Goal: Task Accomplishment & Management: Complete application form

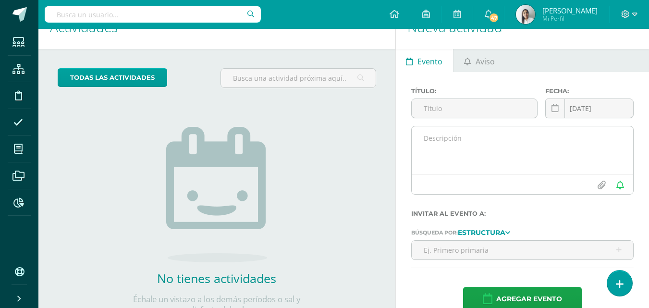
scroll to position [62, 0]
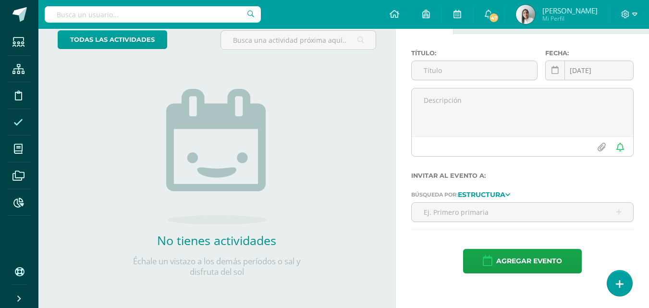
click at [21, 129] on span at bounding box center [19, 123] width 22 height 22
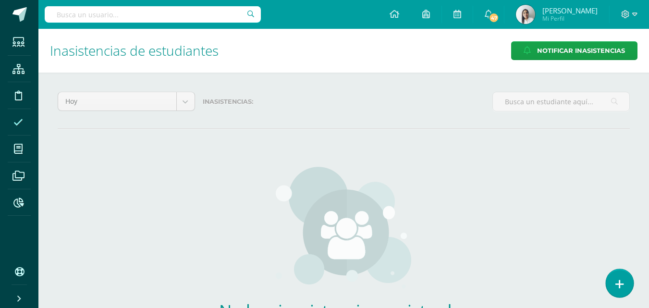
click at [620, 281] on icon at bounding box center [620, 284] width 9 height 11
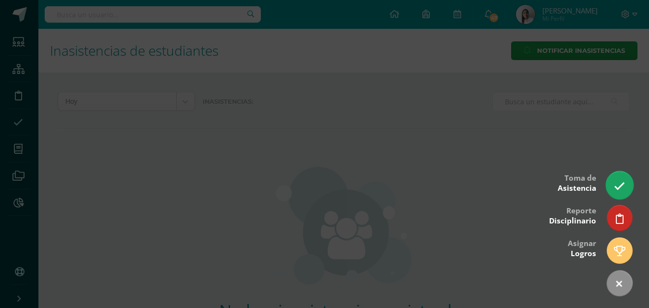
click at [620, 177] on link at bounding box center [619, 185] width 27 height 28
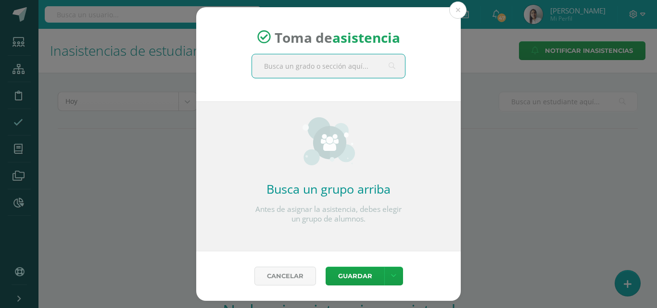
click at [336, 73] on input "text" at bounding box center [328, 66] width 153 height 24
type input "maternal"
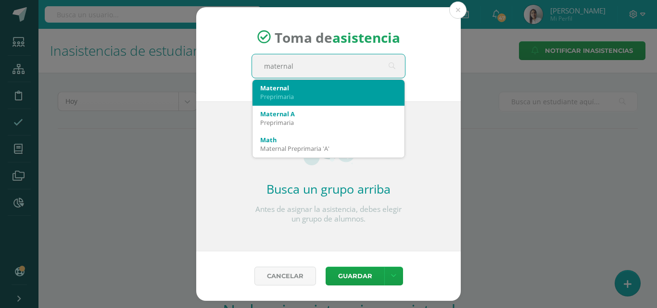
click at [288, 89] on div "Maternal" at bounding box center [328, 88] width 137 height 9
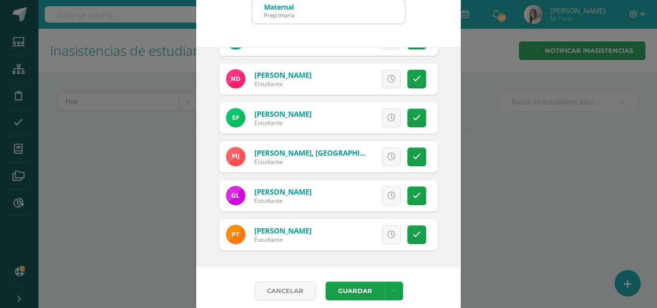
scroll to position [48, 0]
drag, startPoint x: 352, startPoint y: 288, endPoint x: 336, endPoint y: 302, distance: 20.8
click at [347, 293] on button "Guardar" at bounding box center [354, 290] width 59 height 19
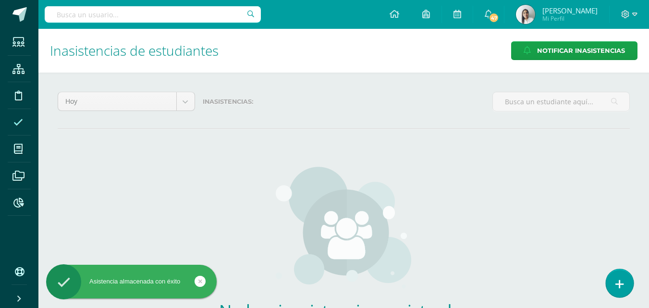
click at [618, 275] on link at bounding box center [619, 283] width 27 height 28
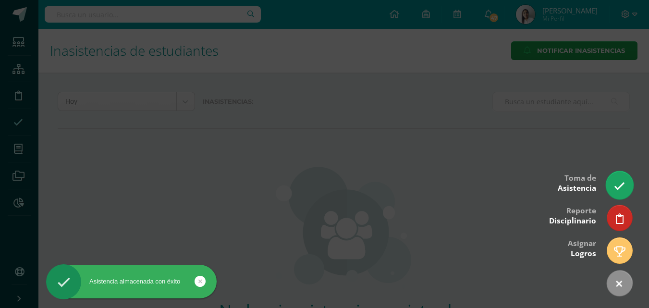
click at [626, 187] on link at bounding box center [619, 185] width 27 height 28
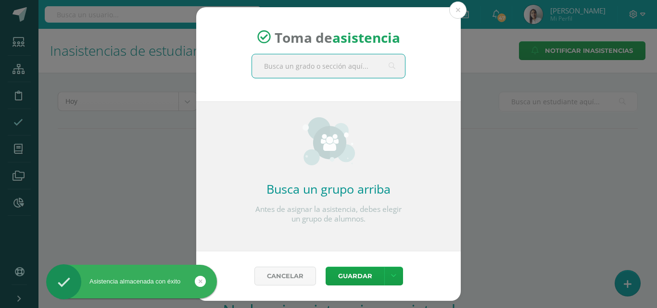
click at [364, 66] on input "text" at bounding box center [328, 66] width 153 height 24
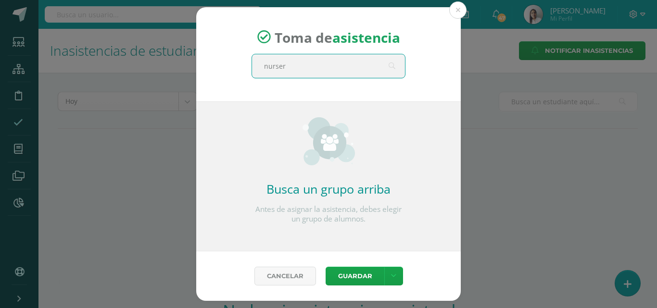
type input "nursery"
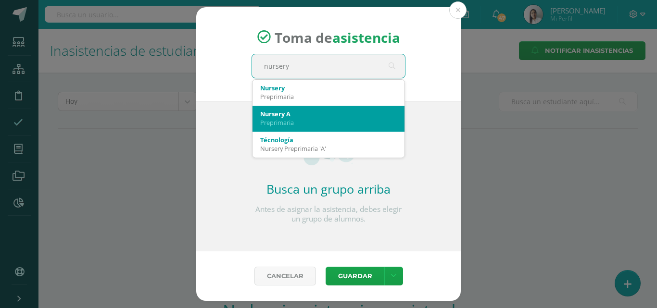
drag, startPoint x: 329, startPoint y: 113, endPoint x: 330, endPoint y: 103, distance: 10.1
click at [330, 107] on div "Nursery A Preprimaria" at bounding box center [328, 118] width 137 height 25
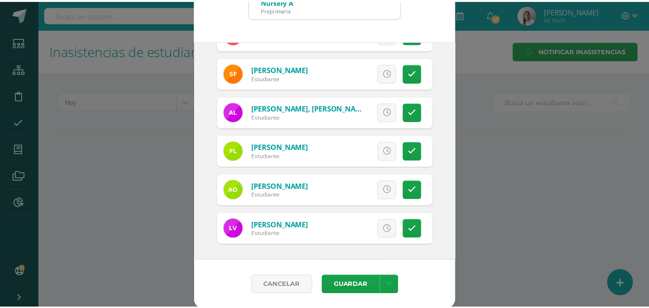
scroll to position [55, 0]
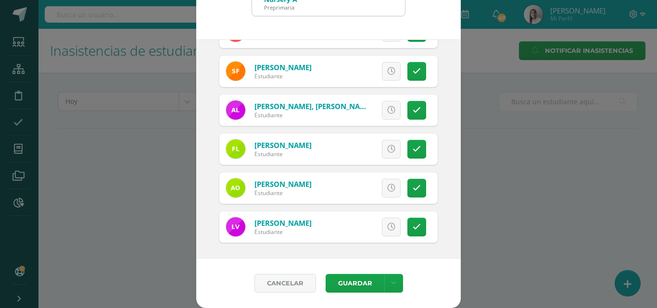
click at [434, 282] on div "Cancelar Guardar Guardar sin notificar inasistencias" at bounding box center [328, 284] width 264 height 50
click at [559, 188] on div "Toma de asistencia Nursery A Preprimaria nursery 2025-09-12 September, 2025 Mo …" at bounding box center [328, 126] width 649 height 363
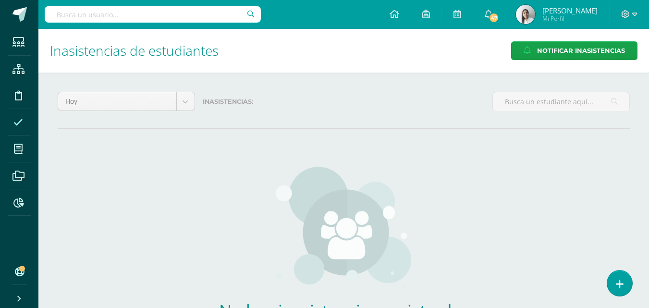
click at [22, 116] on span at bounding box center [19, 123] width 22 height 22
click at [22, 118] on icon at bounding box center [18, 123] width 10 height 10
click at [21, 118] on icon at bounding box center [18, 123] width 10 height 10
click at [613, 283] on link at bounding box center [619, 283] width 27 height 28
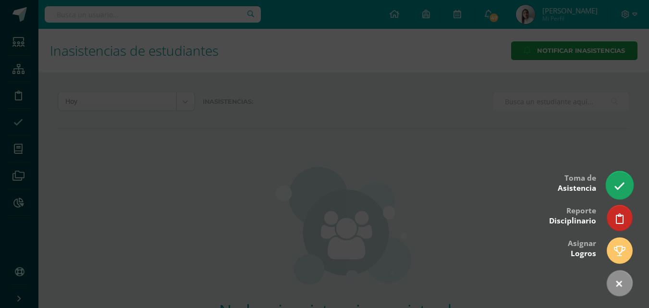
click at [618, 182] on icon at bounding box center [619, 186] width 11 height 11
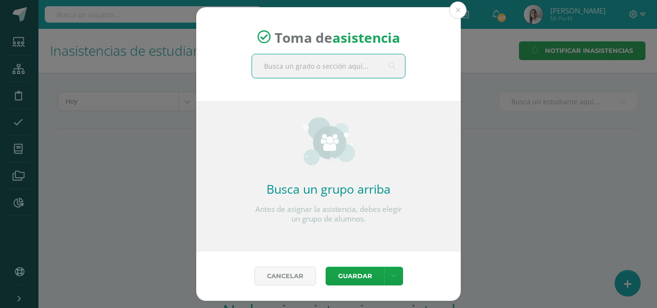
click at [340, 69] on input "text" at bounding box center [328, 66] width 153 height 24
type input "nursery"
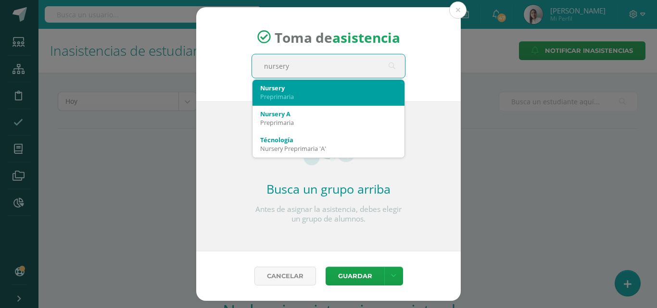
click at [320, 92] on div "Nursery" at bounding box center [328, 88] width 137 height 9
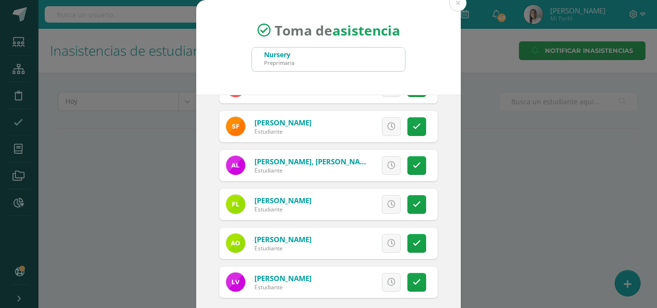
scroll to position [48, 0]
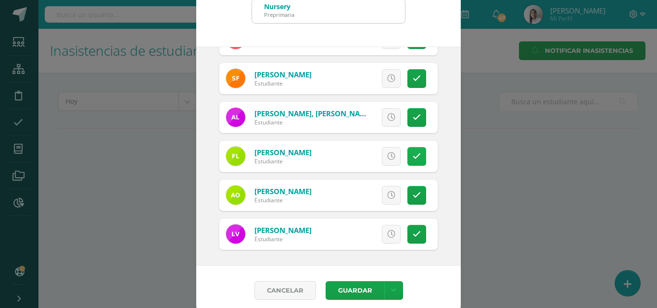
click at [412, 155] on icon at bounding box center [416, 156] width 8 height 8
click at [345, 290] on button "Guardar" at bounding box center [354, 290] width 59 height 19
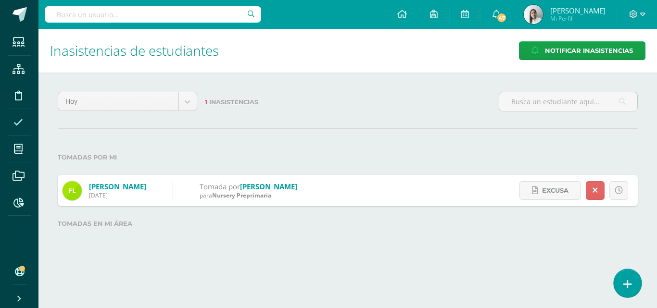
click at [623, 280] on icon at bounding box center [627, 284] width 9 height 11
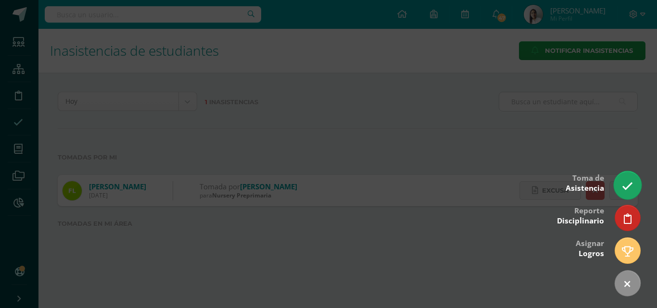
click at [622, 180] on link at bounding box center [626, 185] width 27 height 28
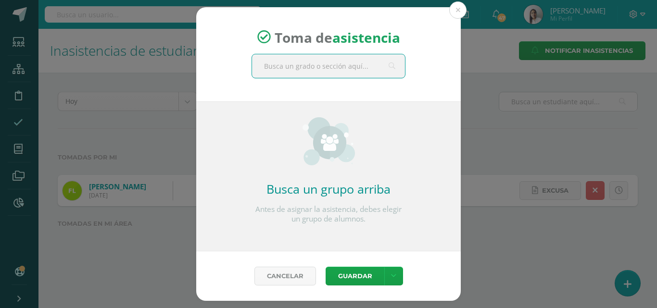
click at [337, 67] on input "text" at bounding box center [328, 66] width 153 height 24
type input "prekinder"
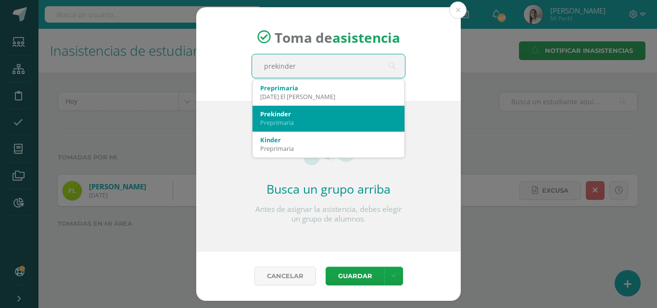
click at [300, 118] on div "Preprimaria" at bounding box center [328, 122] width 137 height 9
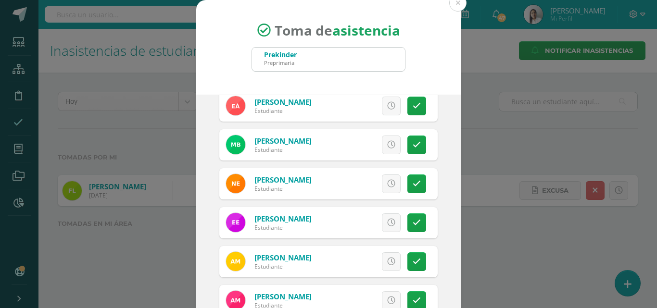
scroll to position [96, 0]
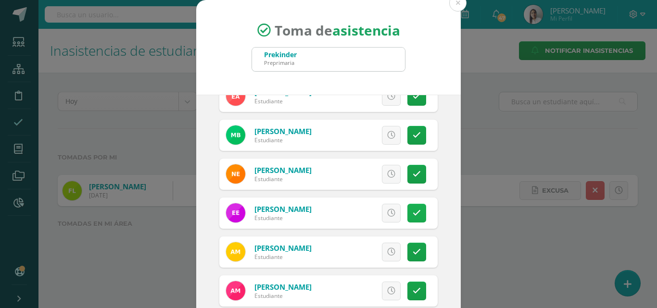
click at [412, 214] on icon at bounding box center [416, 213] width 8 height 8
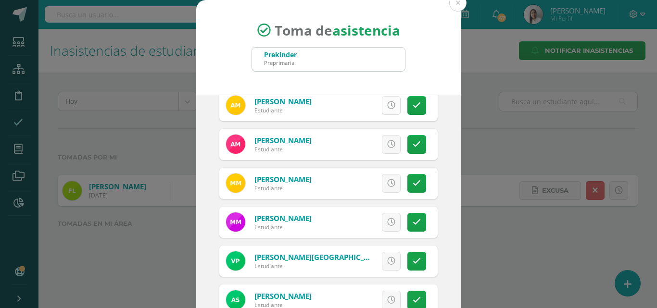
scroll to position [288, 0]
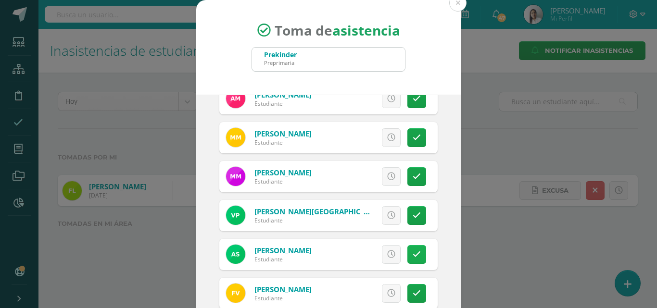
click at [412, 258] on icon at bounding box center [416, 254] width 8 height 8
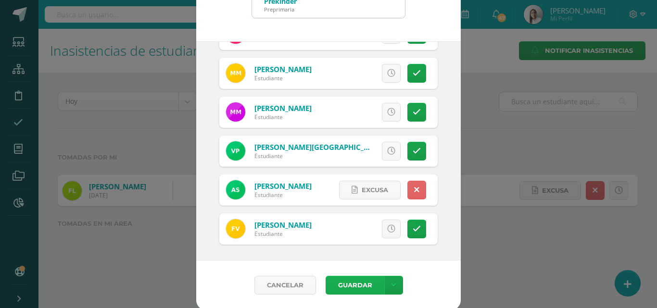
scroll to position [55, 0]
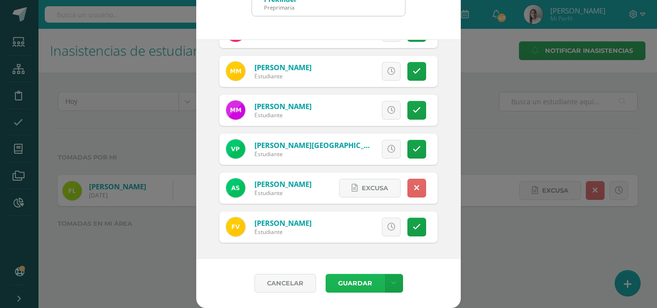
click at [343, 283] on button "Guardar" at bounding box center [354, 283] width 59 height 19
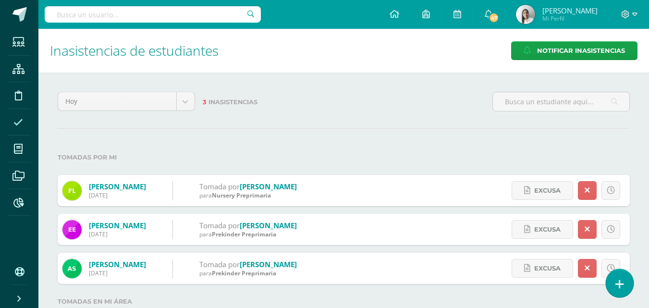
click at [627, 281] on link at bounding box center [619, 283] width 27 height 28
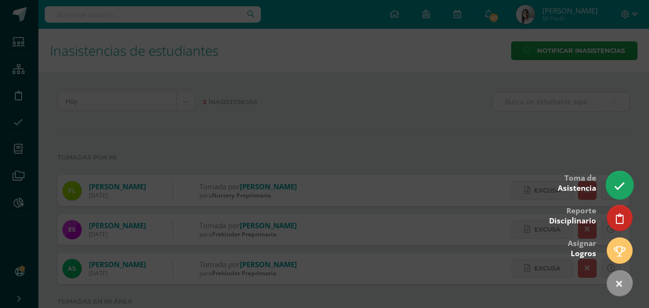
click at [624, 187] on icon at bounding box center [619, 186] width 11 height 11
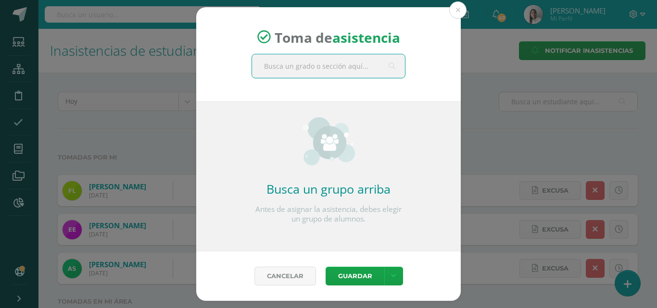
click at [336, 62] on input "text" at bounding box center [328, 66] width 153 height 24
click at [300, 68] on input "text" at bounding box center [328, 66] width 153 height 24
type input "kinder a"
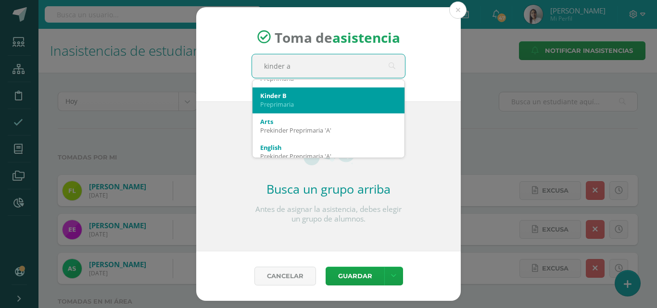
scroll to position [48, 0]
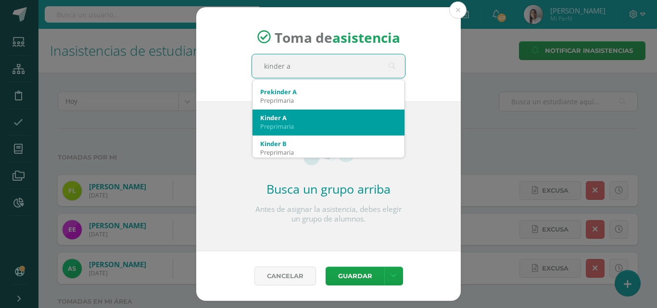
click at [281, 115] on div "Kinder A" at bounding box center [328, 117] width 137 height 9
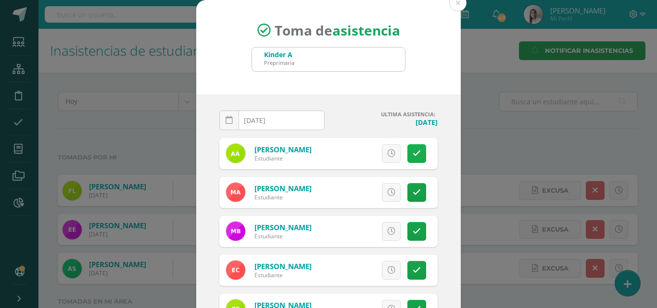
click at [407, 145] on link at bounding box center [416, 153] width 19 height 19
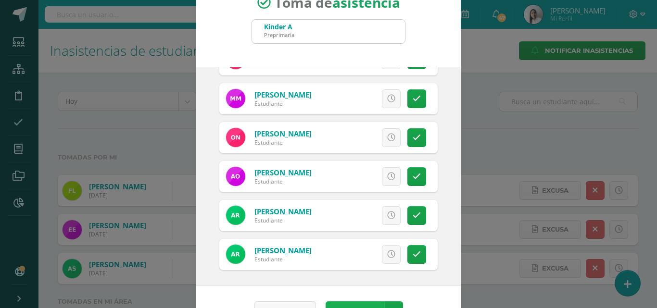
scroll to position [55, 0]
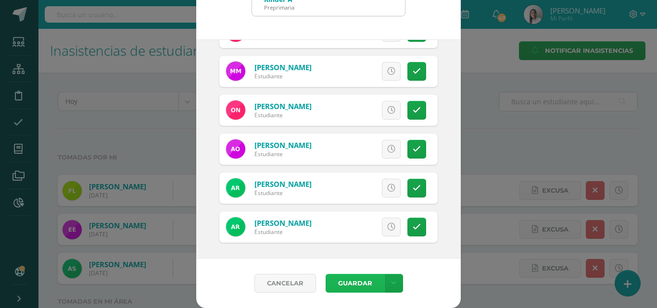
click at [351, 284] on button "Guardar" at bounding box center [354, 283] width 59 height 19
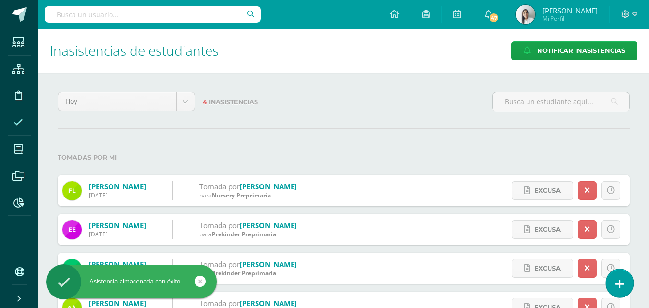
click at [615, 284] on link at bounding box center [619, 283] width 27 height 28
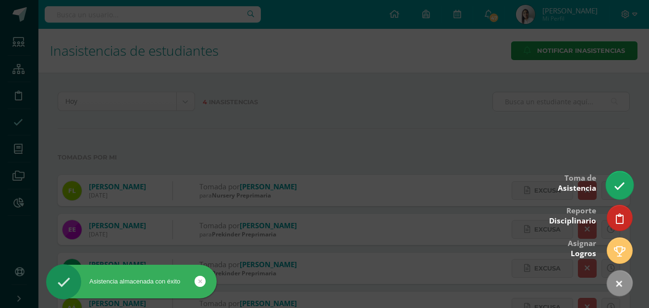
click at [624, 184] on icon at bounding box center [619, 186] width 11 height 11
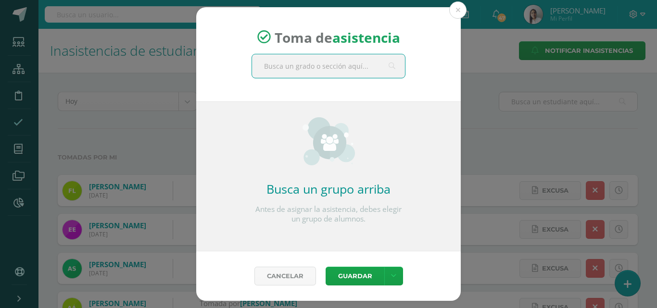
click at [312, 69] on input "text" at bounding box center [328, 66] width 153 height 24
type input "kinder b"
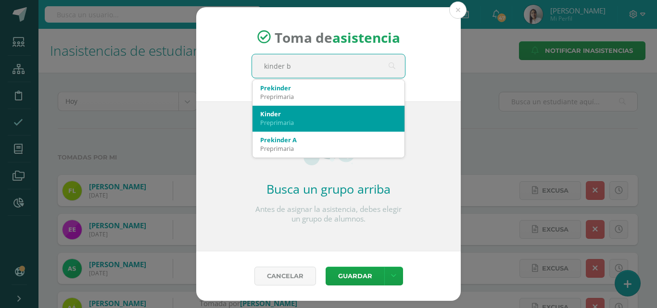
scroll to position [48, 0]
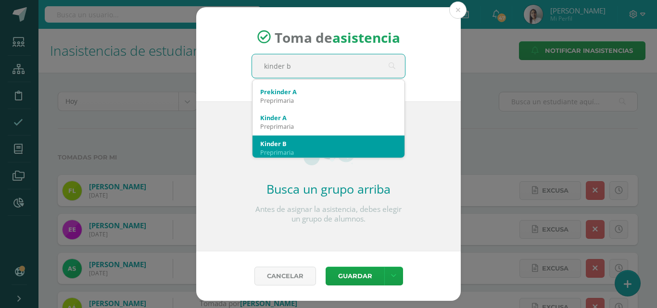
click at [307, 142] on div "Kinder B" at bounding box center [328, 143] width 137 height 9
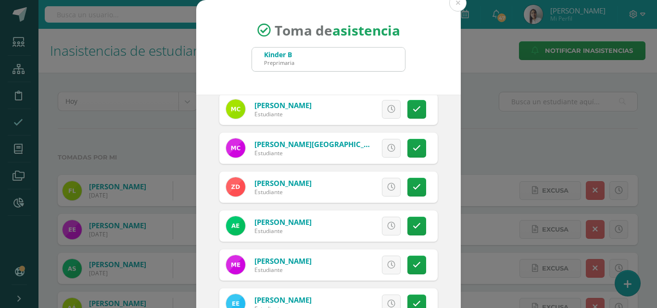
scroll to position [192, 0]
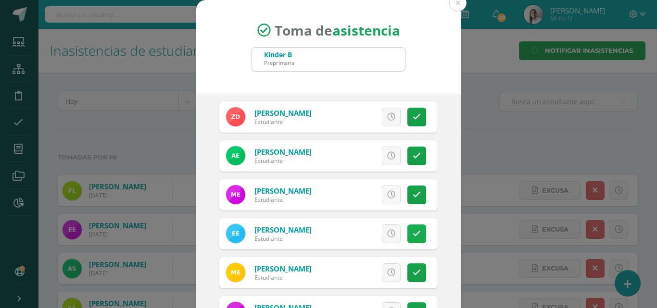
click at [412, 236] on icon at bounding box center [416, 234] width 8 height 8
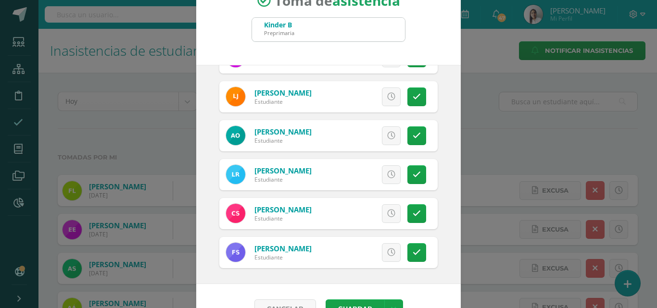
scroll to position [55, 0]
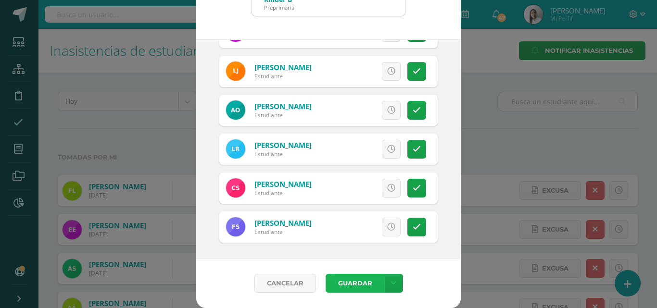
click at [345, 285] on button "Guardar" at bounding box center [354, 283] width 59 height 19
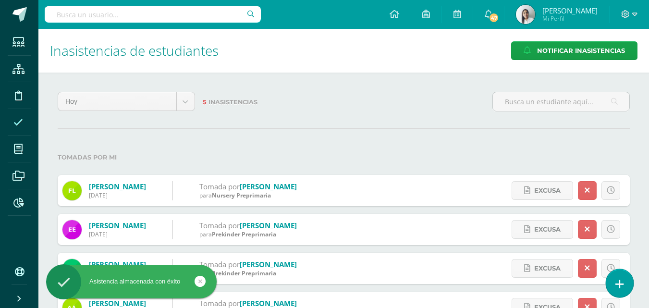
click at [615, 285] on link at bounding box center [619, 283] width 27 height 28
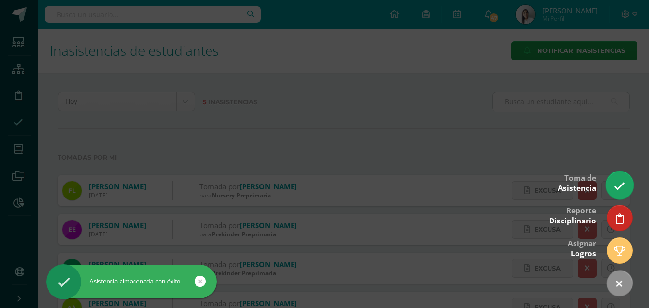
click at [618, 184] on icon at bounding box center [619, 186] width 11 height 11
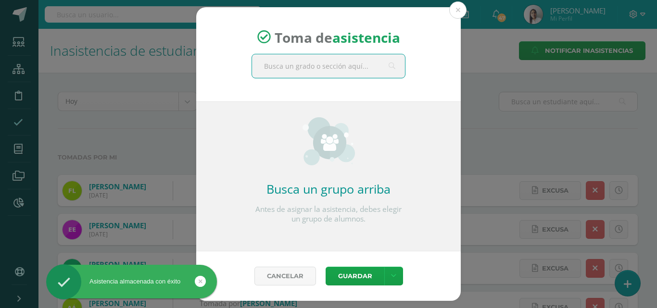
click at [303, 67] on input "text" at bounding box center [328, 66] width 153 height 24
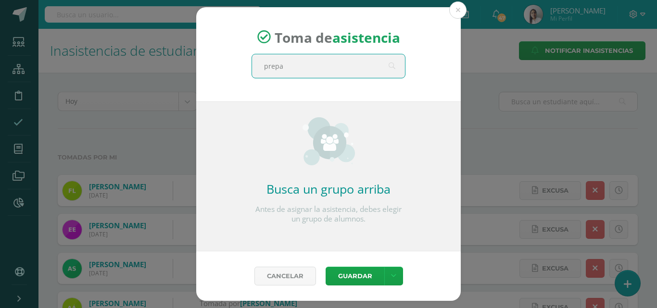
type input "prepa a"
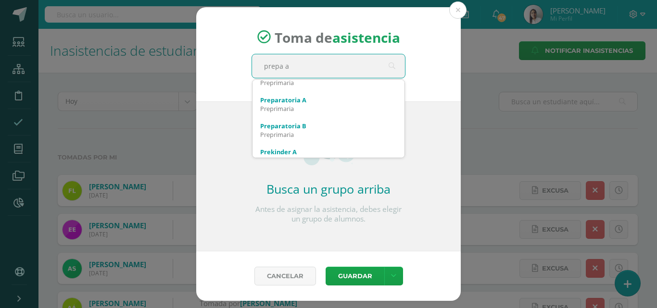
scroll to position [144, 0]
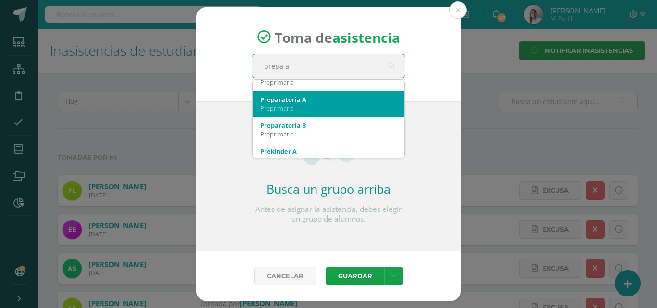
click at [313, 104] on div "Preprimaria" at bounding box center [328, 108] width 137 height 9
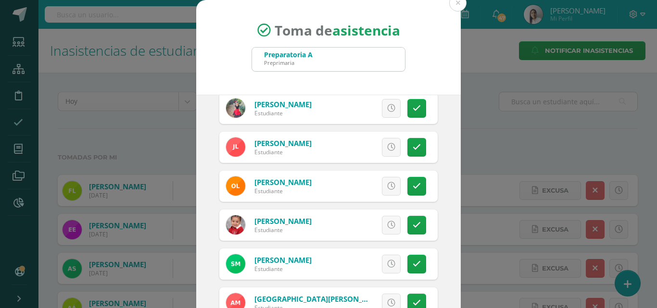
scroll to position [240, 0]
click at [412, 262] on icon at bounding box center [416, 264] width 8 height 8
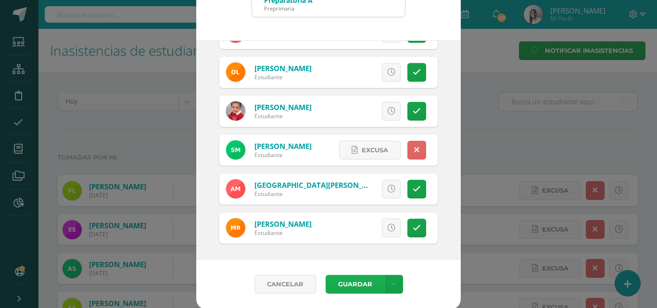
scroll to position [55, 0]
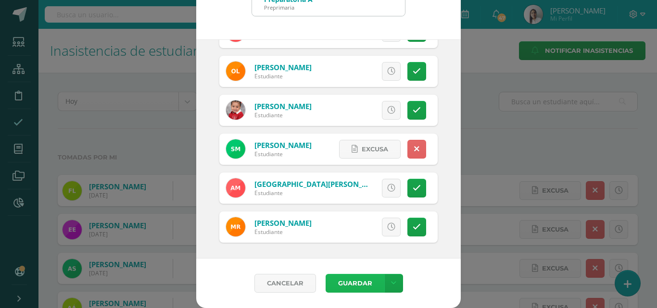
click at [358, 278] on button "Guardar" at bounding box center [354, 283] width 59 height 19
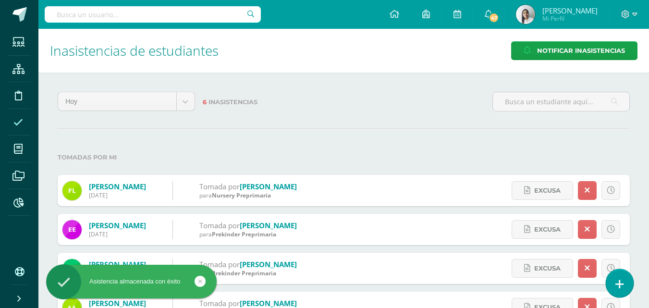
click at [625, 288] on link at bounding box center [619, 283] width 27 height 28
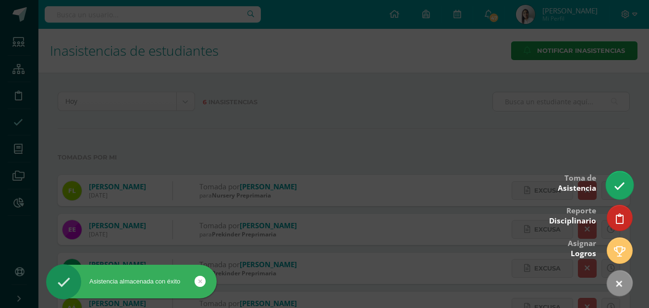
click at [625, 184] on icon at bounding box center [619, 186] width 11 height 11
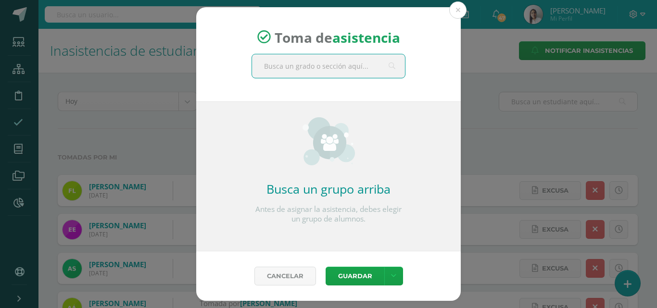
drag, startPoint x: 373, startPoint y: 70, endPoint x: 369, endPoint y: 76, distance: 7.2
click at [372, 71] on input "text" at bounding box center [328, 66] width 153 height 24
type input "prepa b"
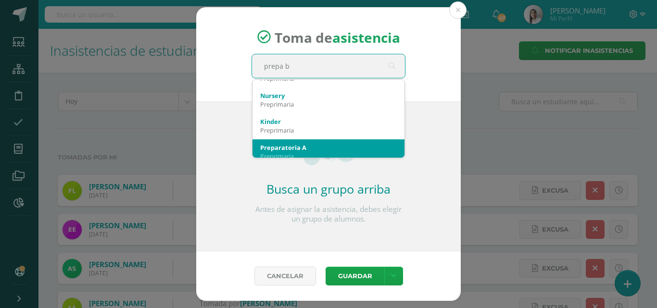
scroll to position [144, 0]
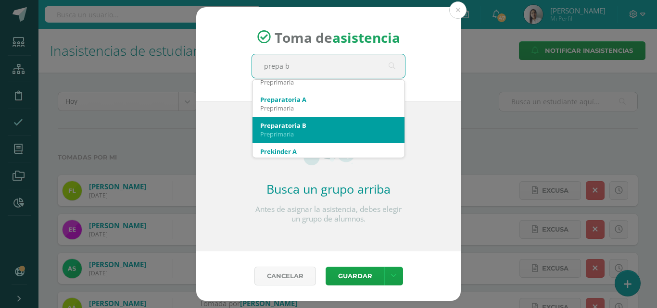
click at [314, 127] on div "Preparatoria B" at bounding box center [328, 125] width 137 height 9
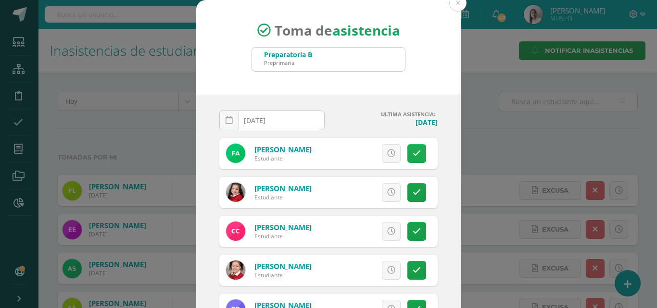
click at [412, 152] on icon at bounding box center [416, 153] width 8 height 8
click at [412, 196] on icon at bounding box center [416, 192] width 8 height 8
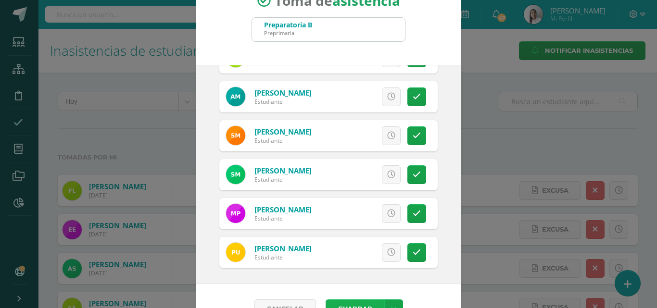
scroll to position [55, 0]
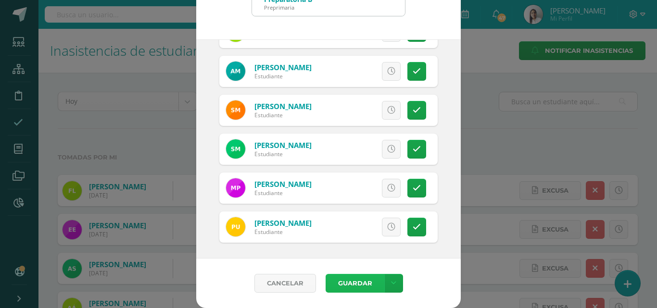
click at [355, 284] on button "Guardar" at bounding box center [354, 283] width 59 height 19
